Goal: Task Accomplishment & Management: Use online tool/utility

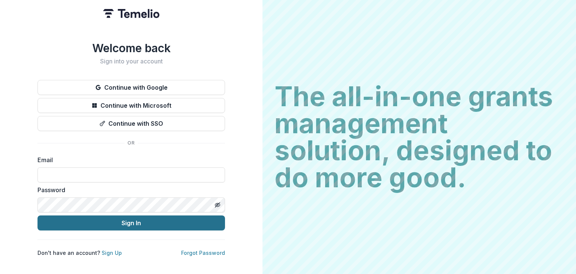
type input "**********"
click at [147, 215] on button "Sign In" at bounding box center [130, 222] width 187 height 15
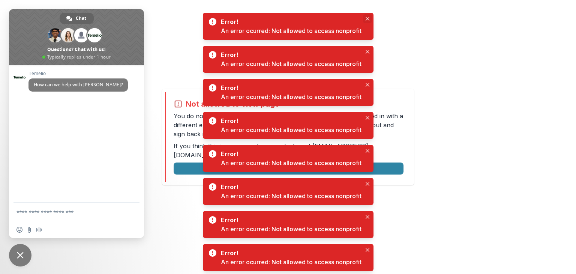
click at [366, 17] on icon "Close" at bounding box center [367, 19] width 4 height 4
